Goal: Information Seeking & Learning: Learn about a topic

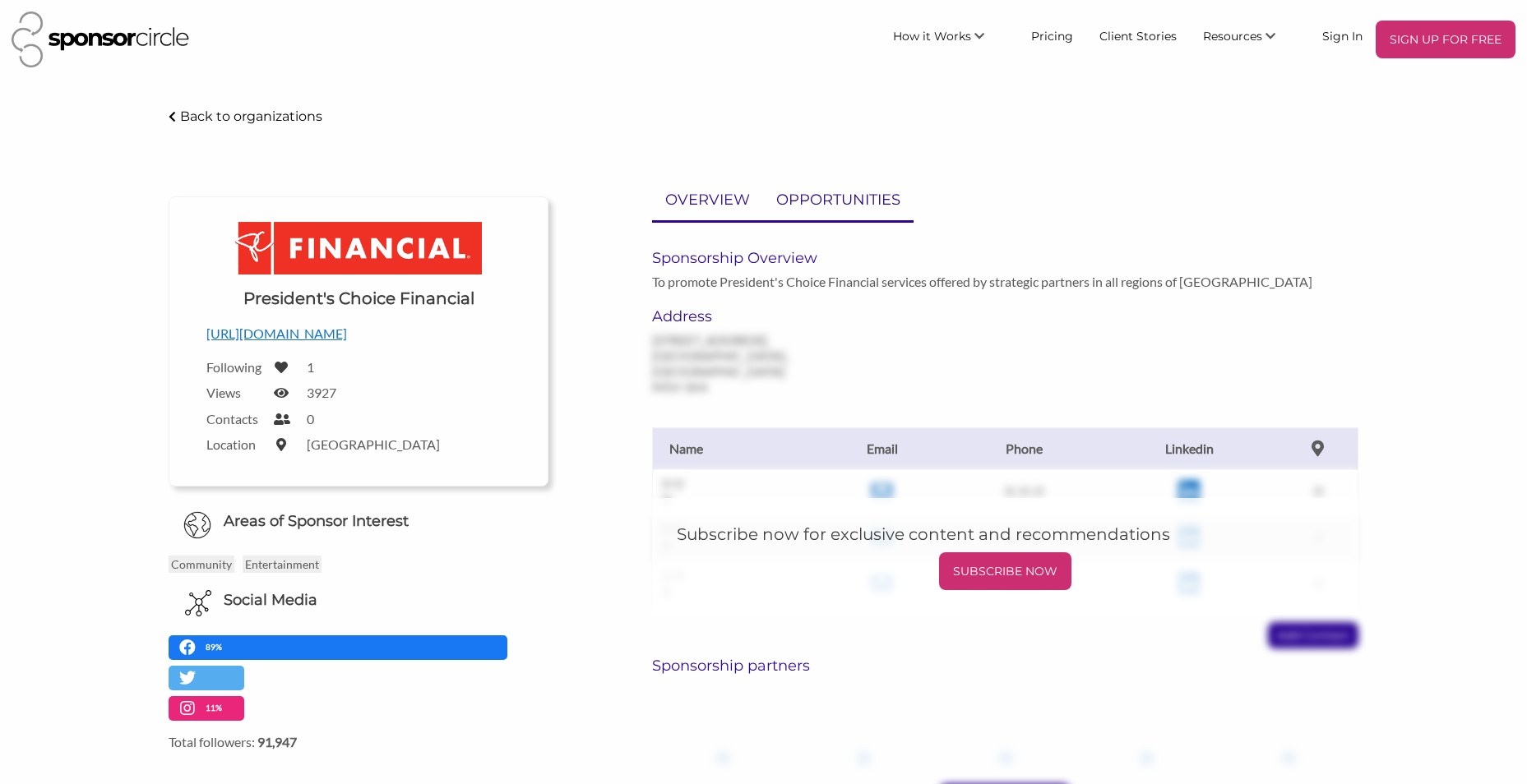
click at [824, 197] on p "OPPORTUNITIES" at bounding box center [839, 200] width 124 height 24
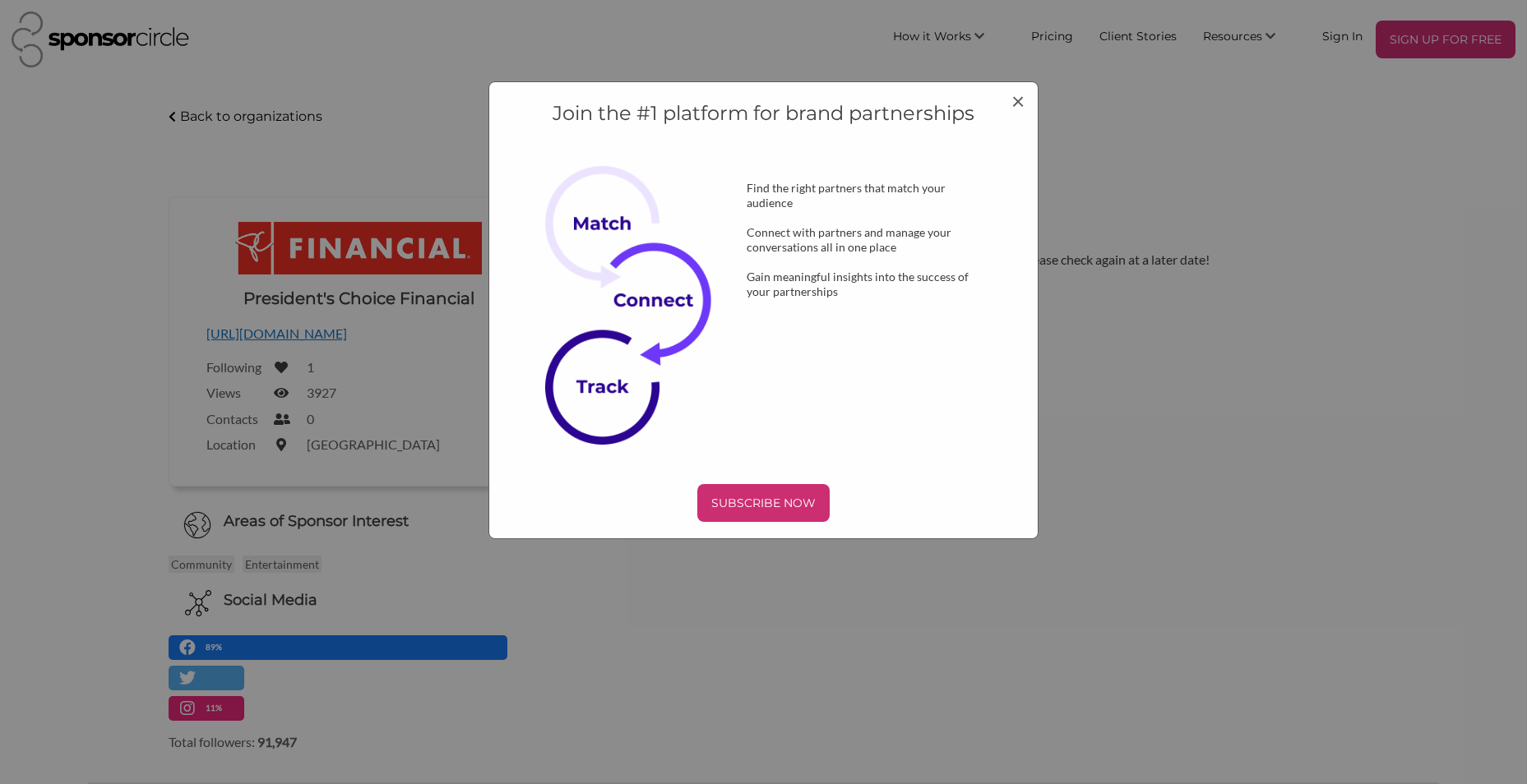
click at [718, 208] on img at bounding box center [640, 305] width 189 height 278
click at [1010, 99] on h4 "Join the #1 platform for brand partnerships" at bounding box center [763, 113] width 513 height 28
click at [1015, 102] on span "×" at bounding box center [1018, 99] width 13 height 28
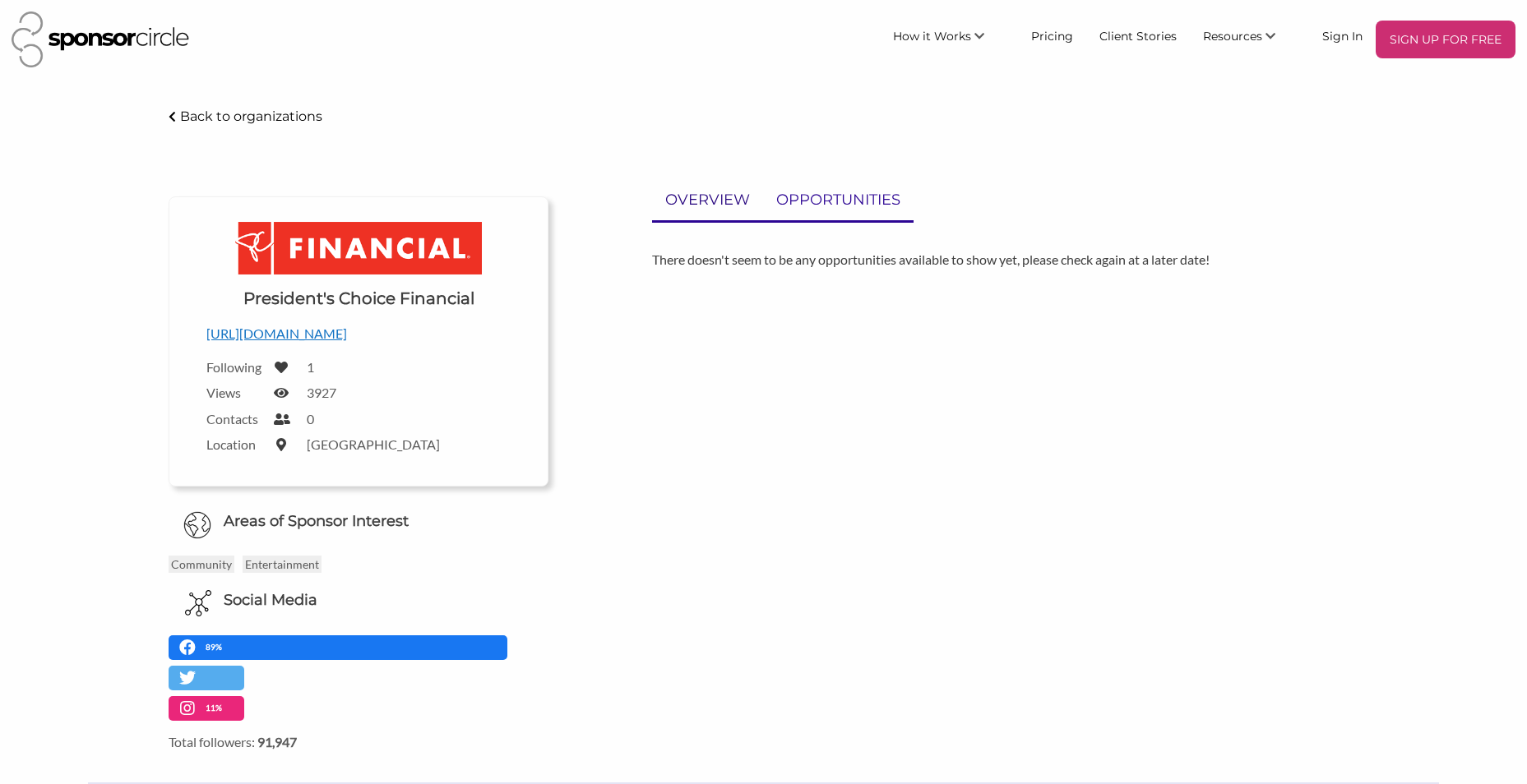
click at [725, 199] on p "OVERVIEW" at bounding box center [708, 200] width 85 height 24
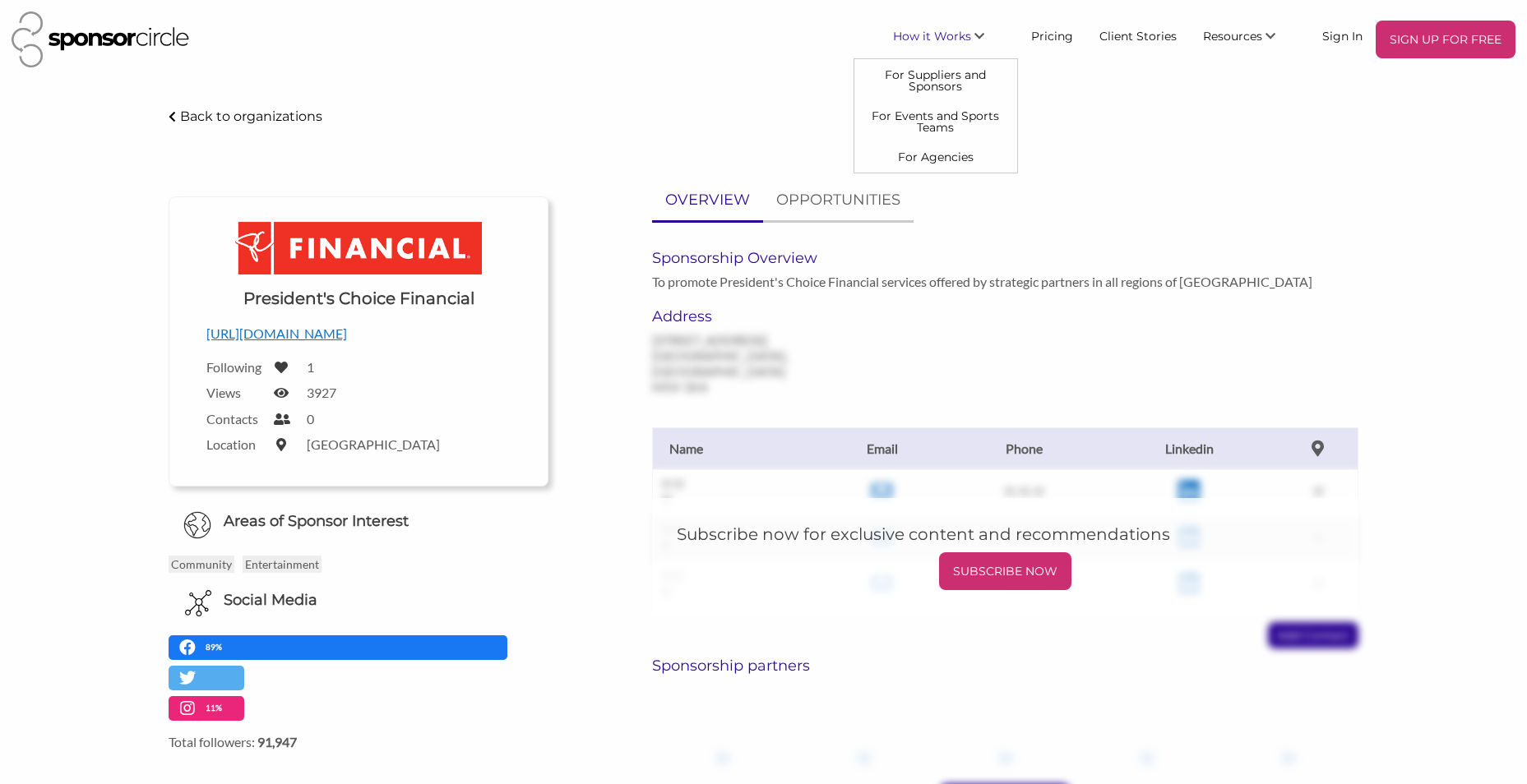
click at [947, 23] on link "How it Works" at bounding box center [949, 34] width 138 height 30
click at [983, 109] on link "For Events and Sports Teams" at bounding box center [935, 121] width 163 height 41
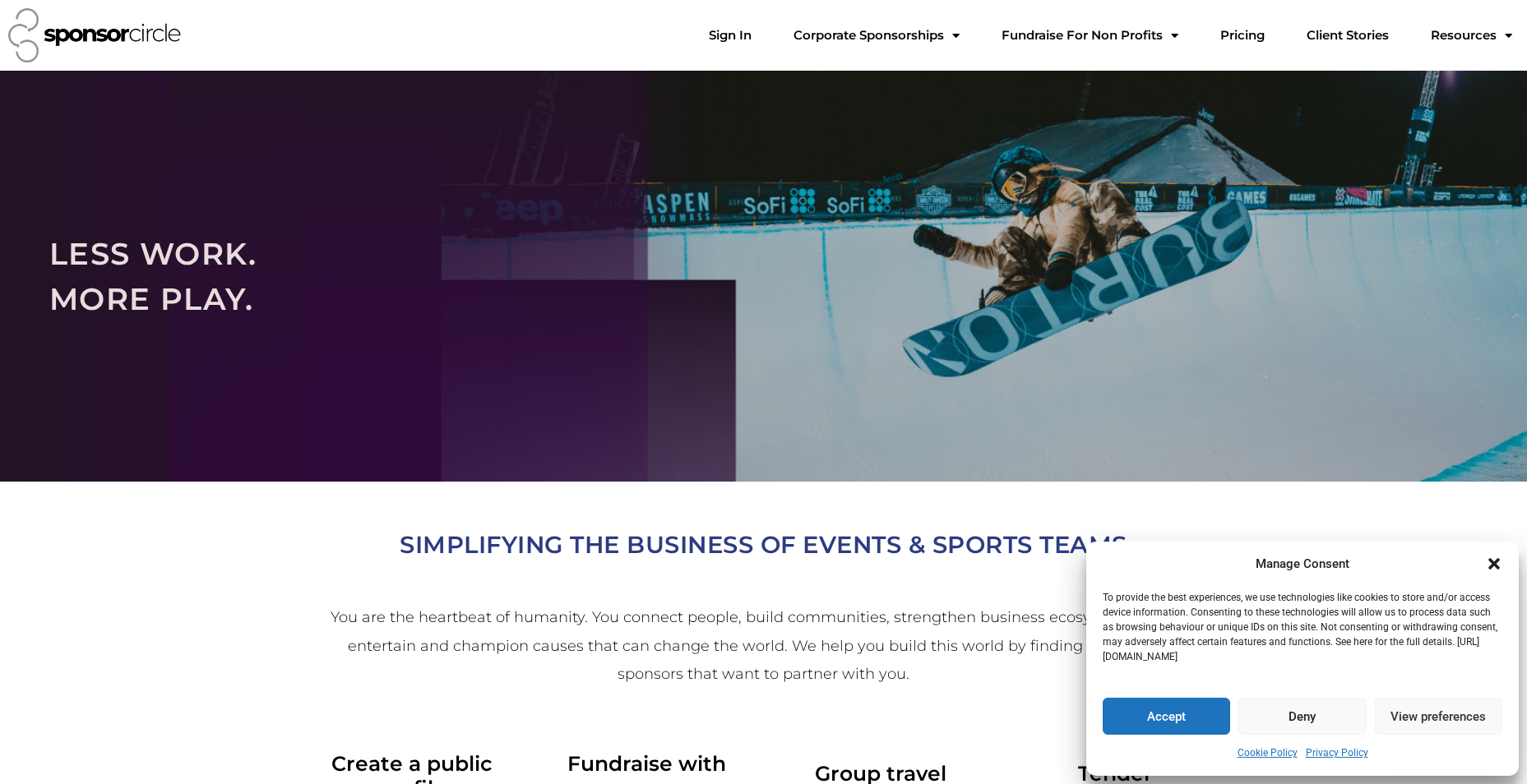
click at [1169, 728] on button "Accept" at bounding box center [1166, 716] width 127 height 37
